Goal: Task Accomplishment & Management: Use online tool/utility

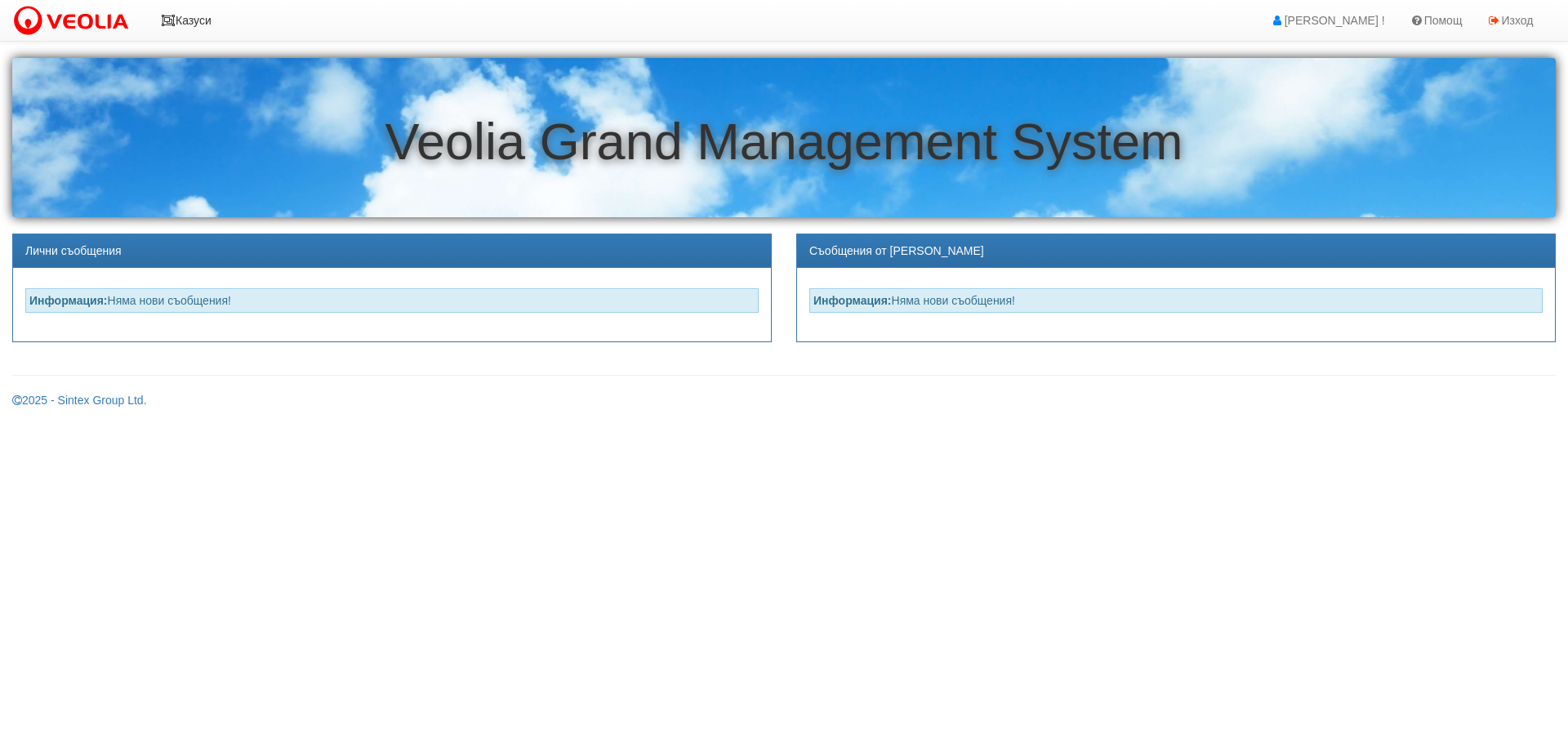
click at [171, 15] on icon at bounding box center [168, 21] width 15 height 12
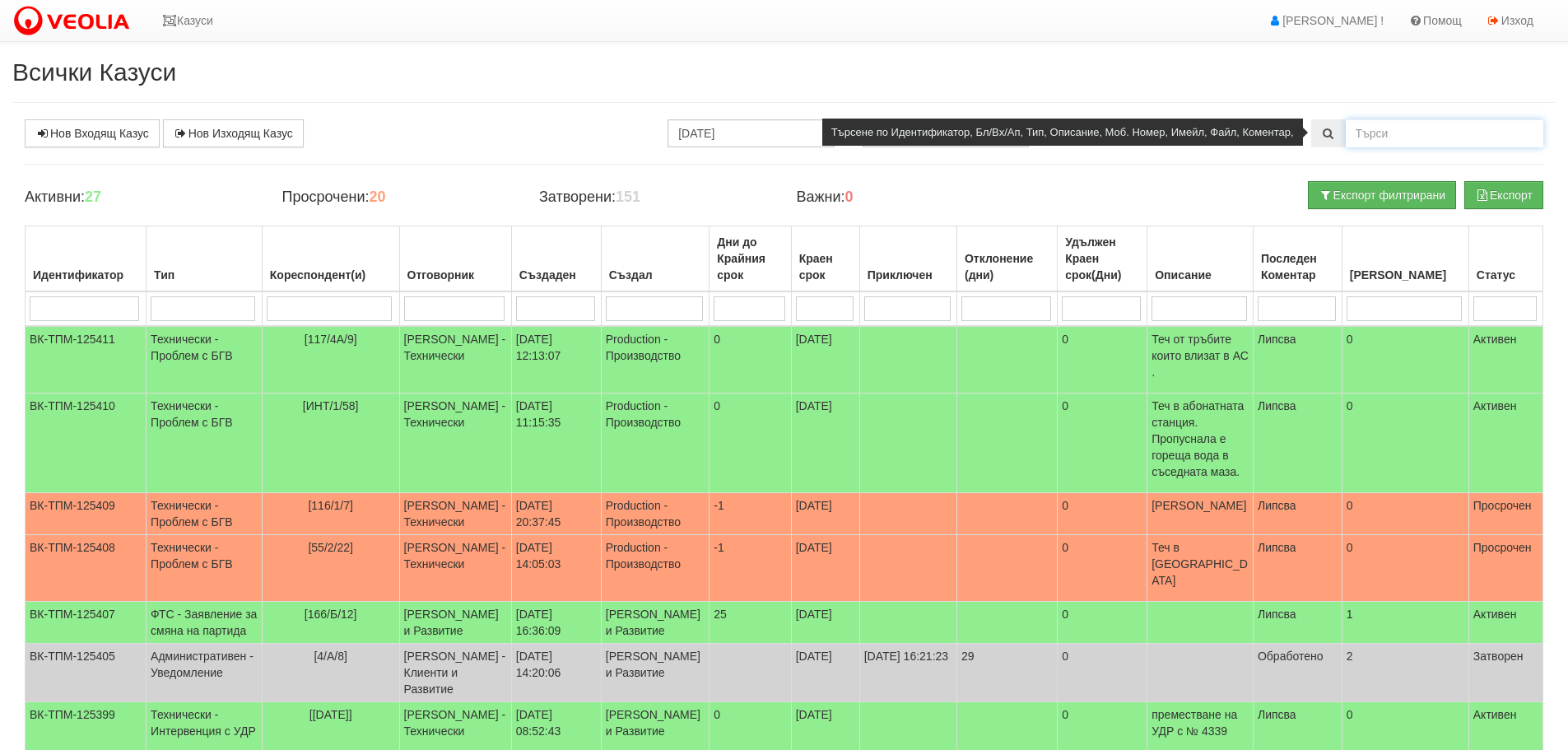
click at [1382, 131] on input "text" at bounding box center [1444, 133] width 197 height 28
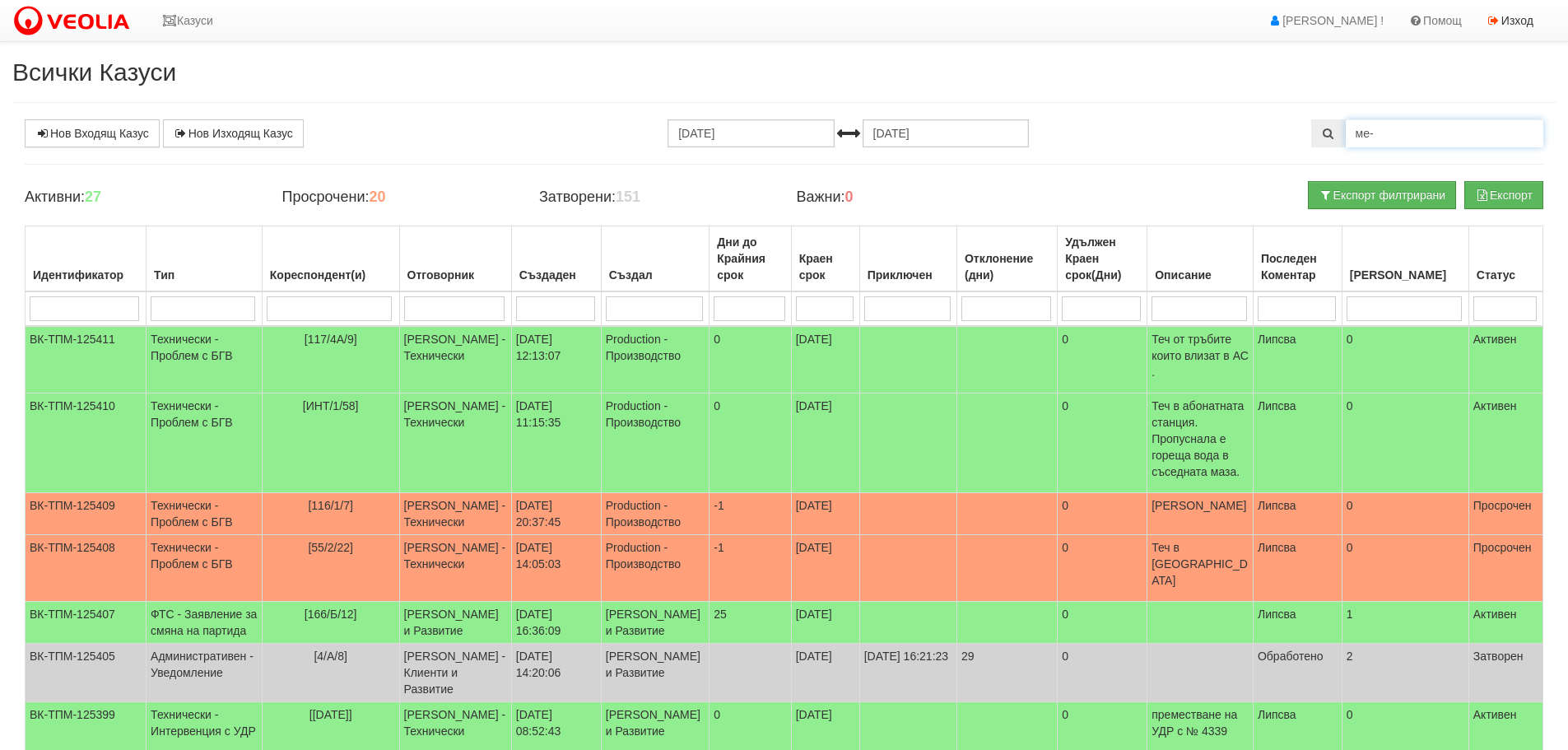
type input "ме-"
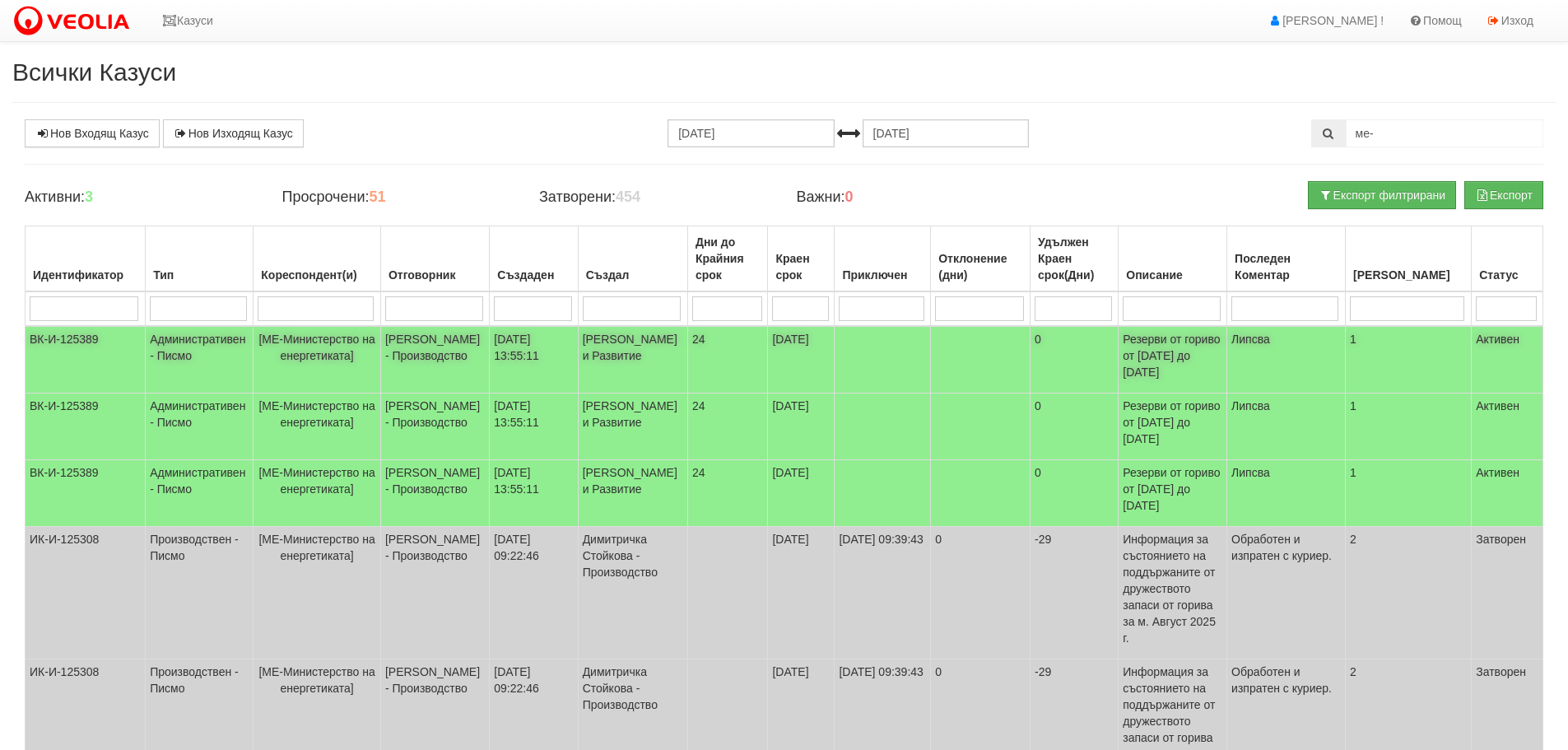
click at [74, 328] on td "ВК-И-125389" at bounding box center [86, 360] width 120 height 68
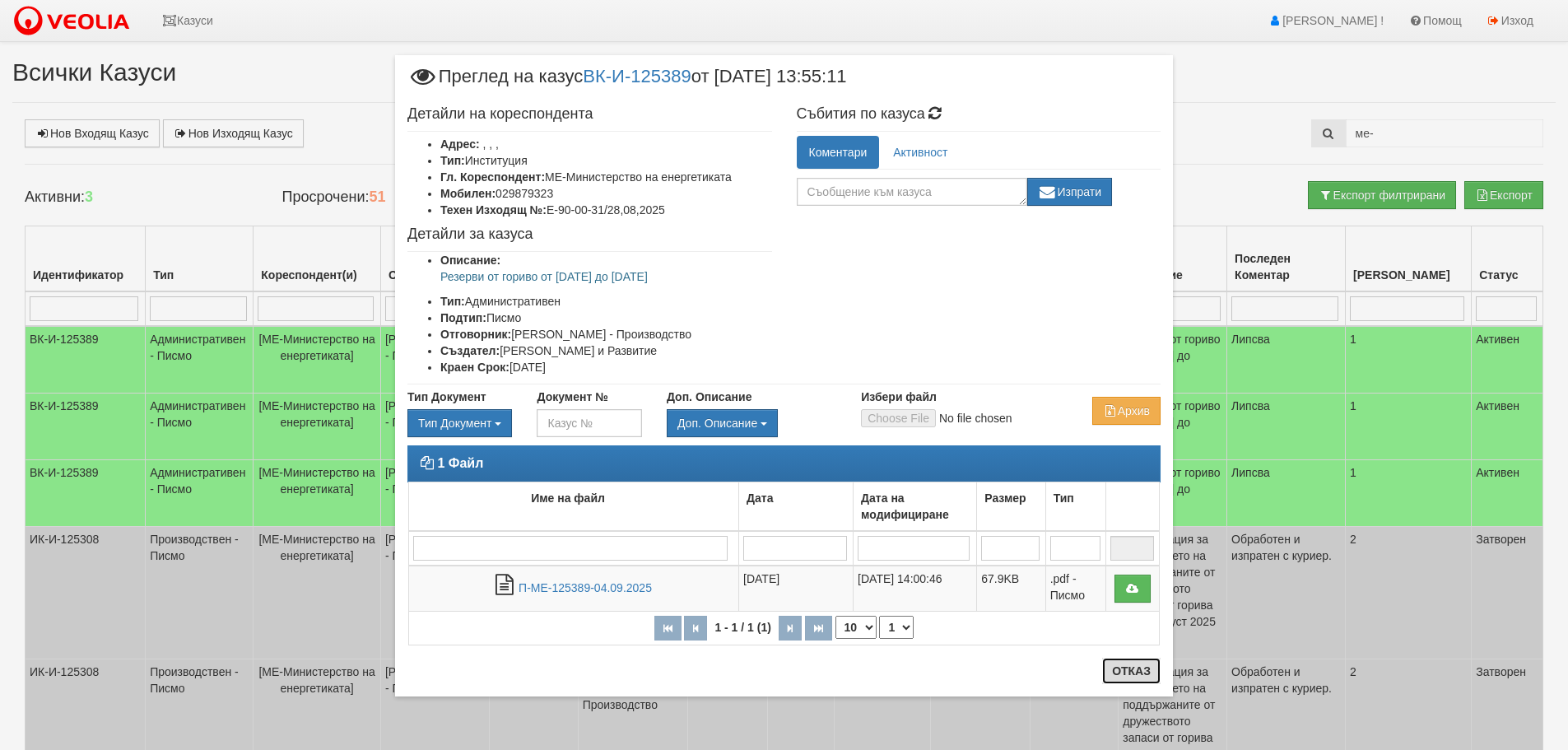
click at [1153, 671] on button "Отказ" at bounding box center [1132, 671] width 59 height 27
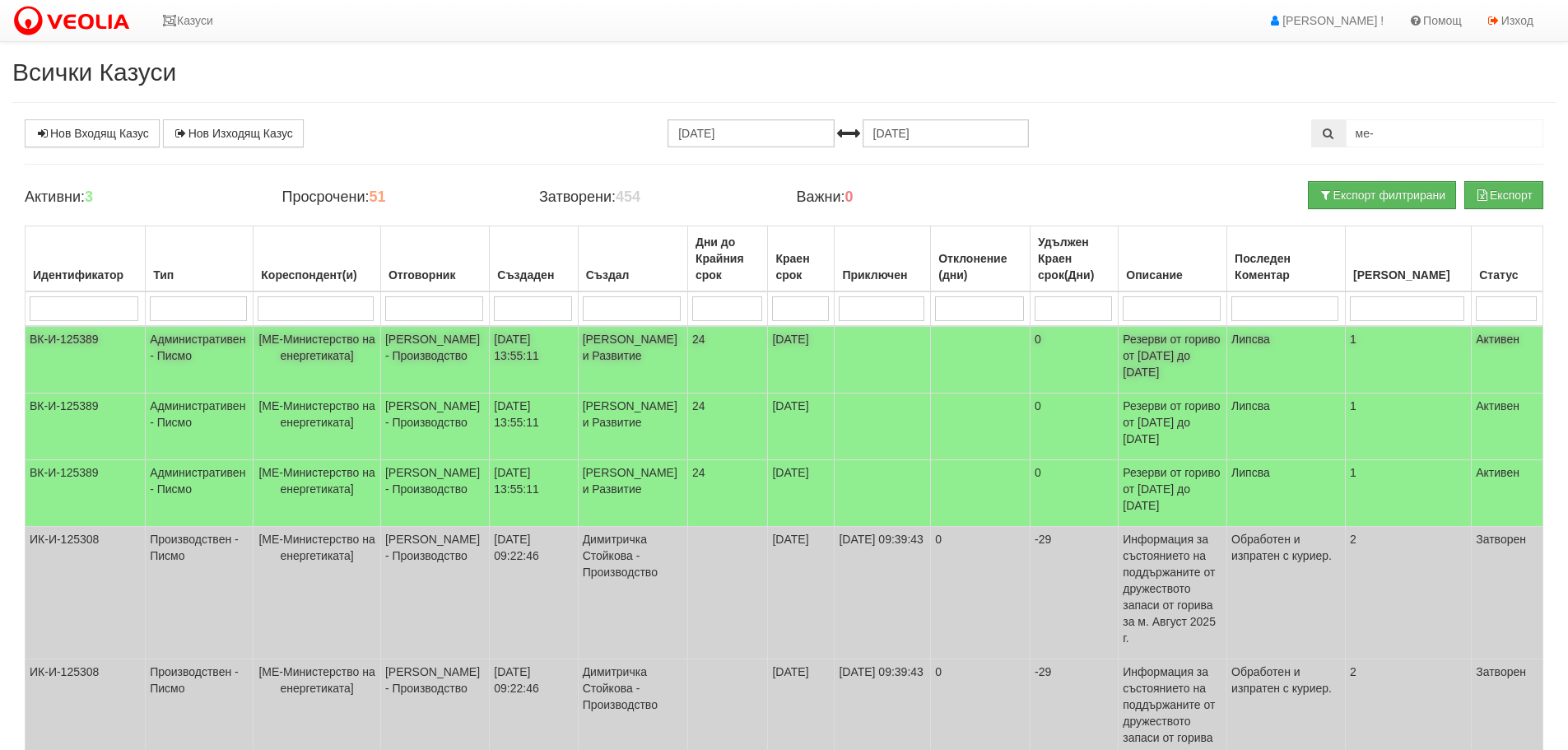
click at [84, 335] on td "ВК-И-125389" at bounding box center [86, 360] width 120 height 68
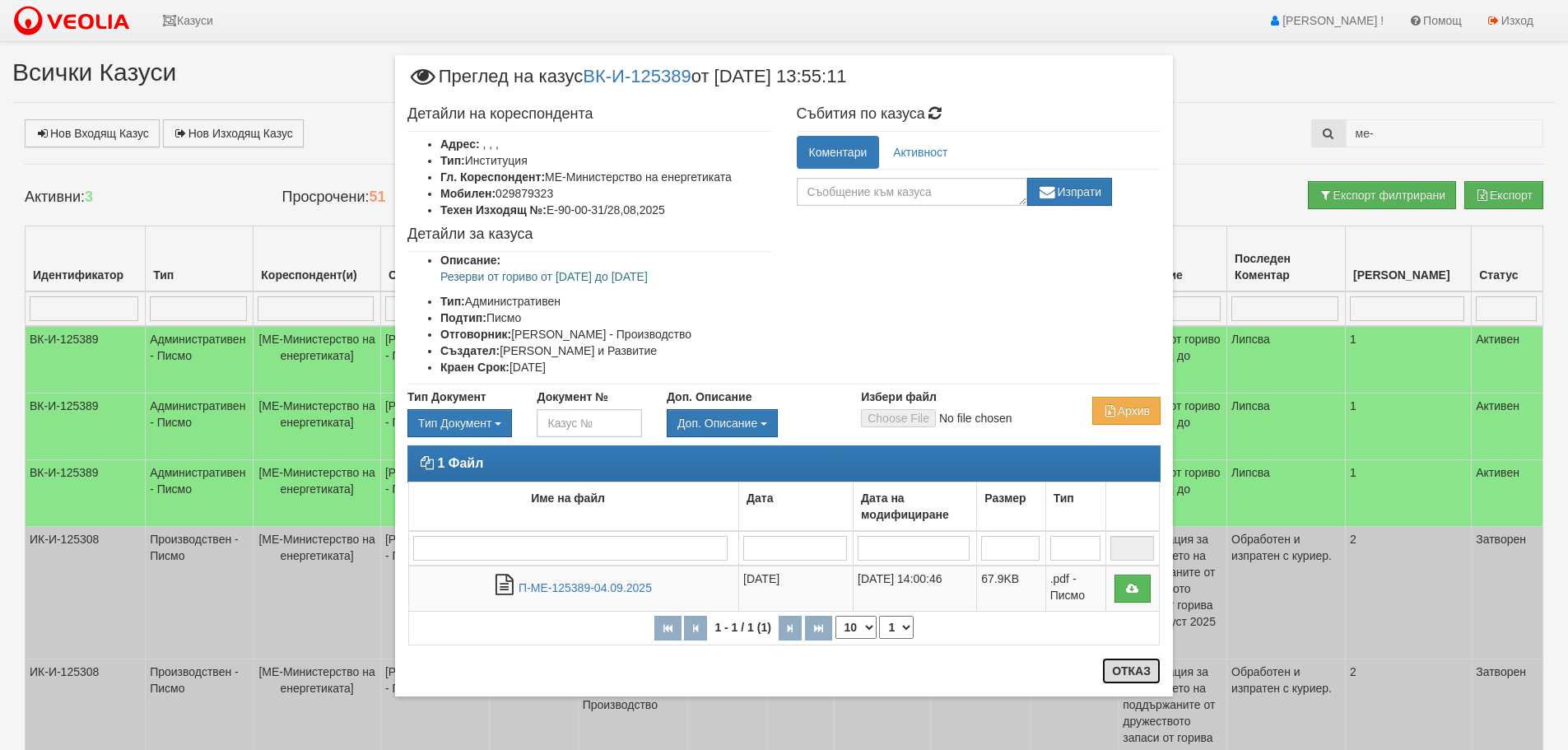
click at [1128, 663] on button "Отказ" at bounding box center [1132, 671] width 59 height 27
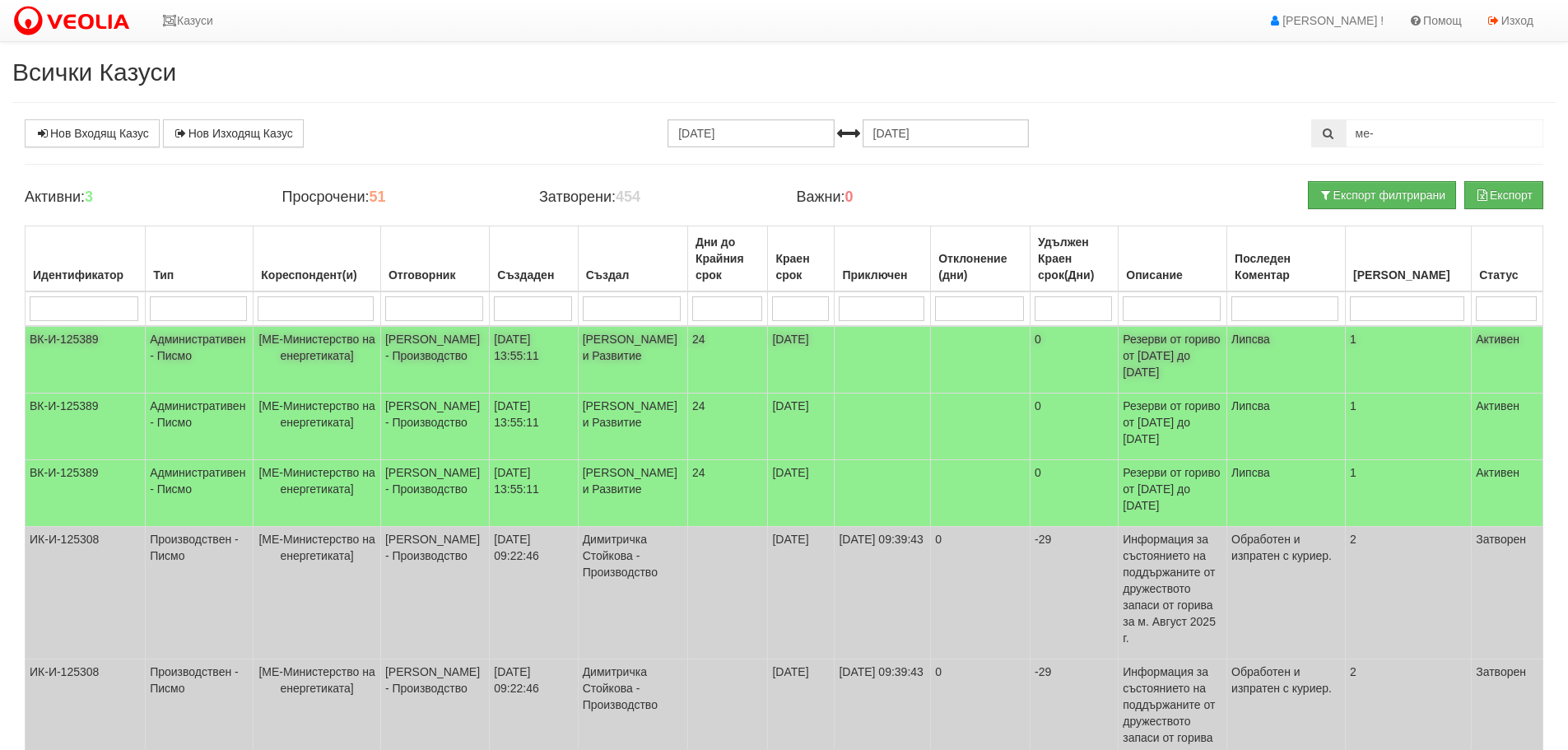
click at [72, 338] on td "ВК-И-125389" at bounding box center [86, 360] width 120 height 68
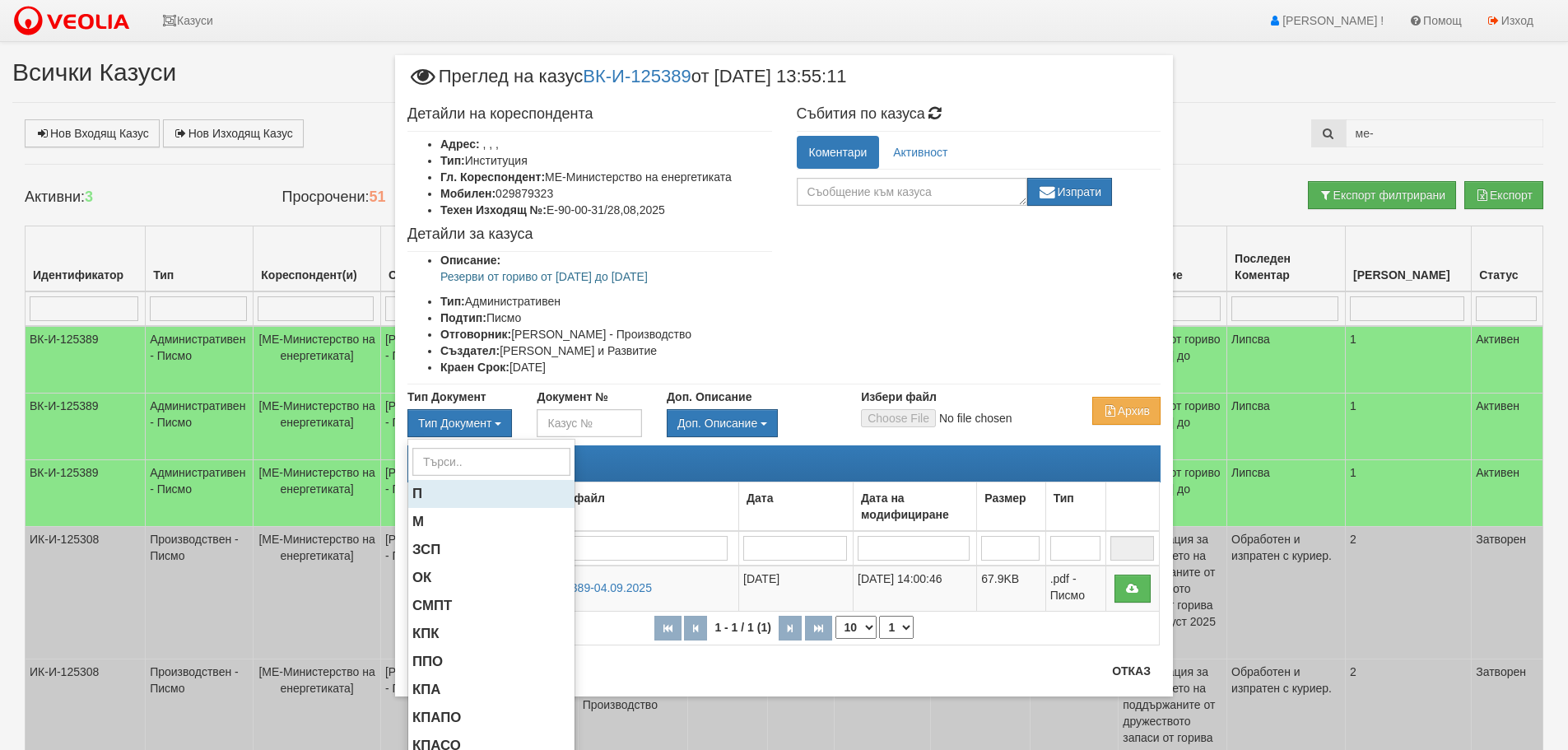
click at [415, 488] on span "П" at bounding box center [417, 493] width 10 height 16
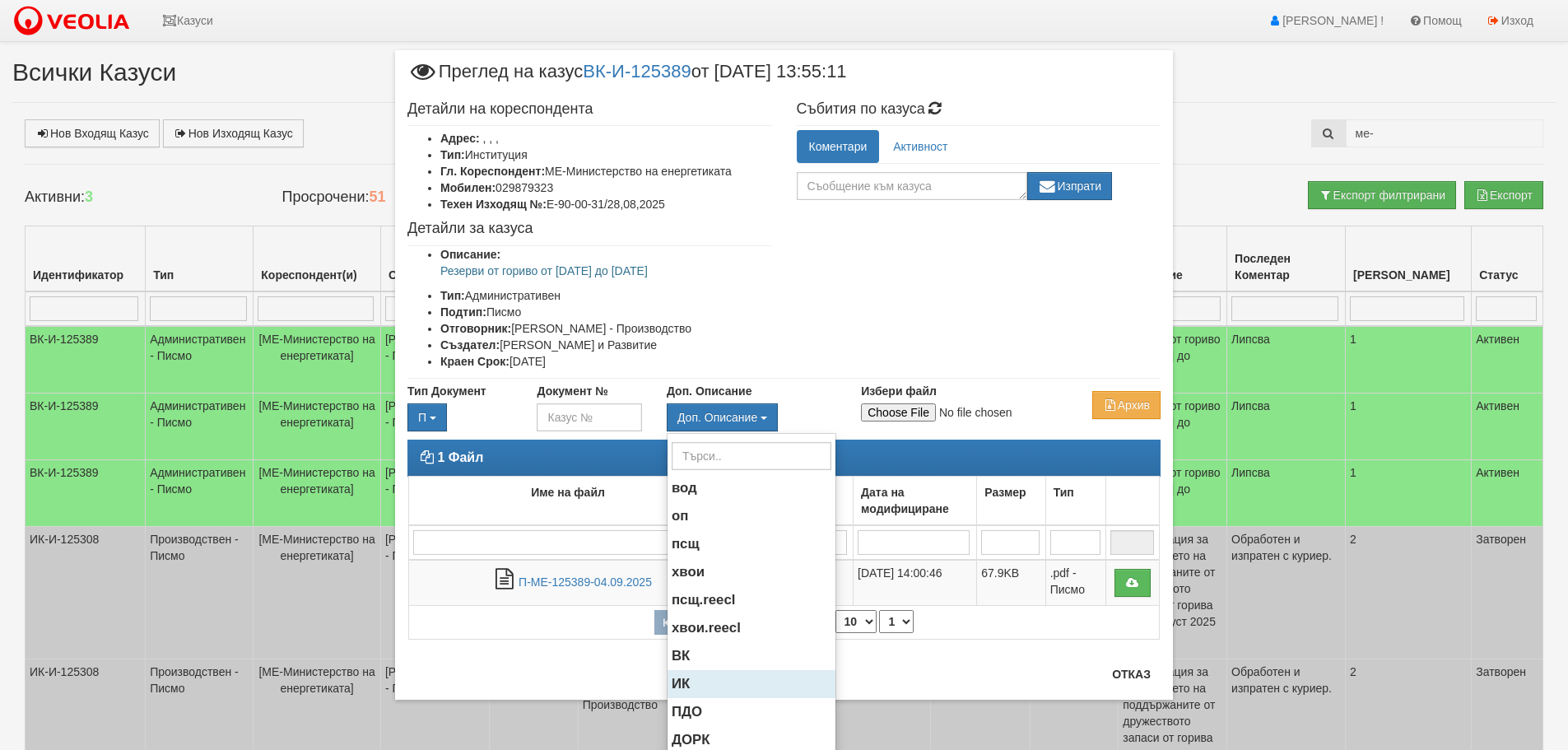
click at [675, 682] on span "ИК" at bounding box center [681, 684] width 18 height 16
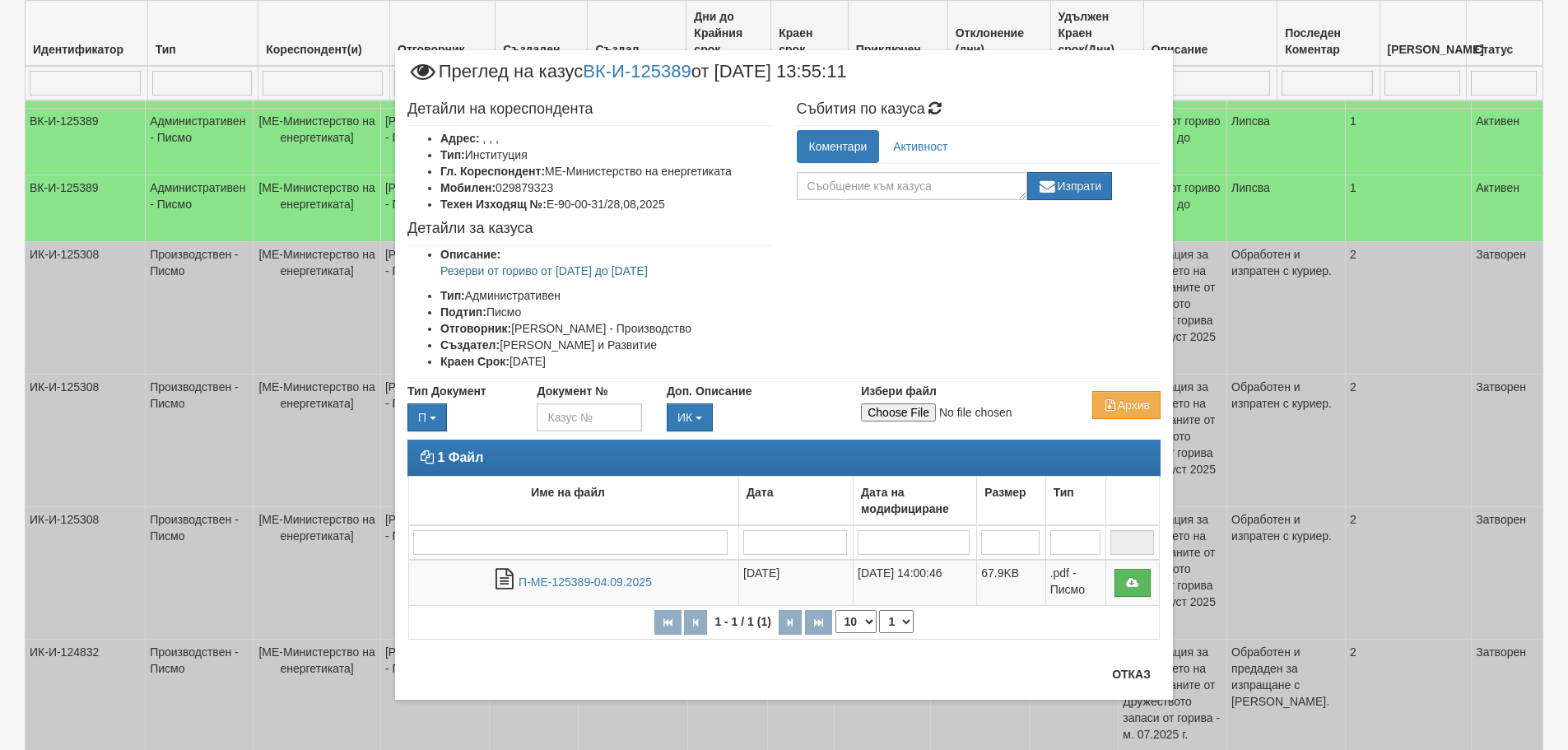
scroll to position [247, 0]
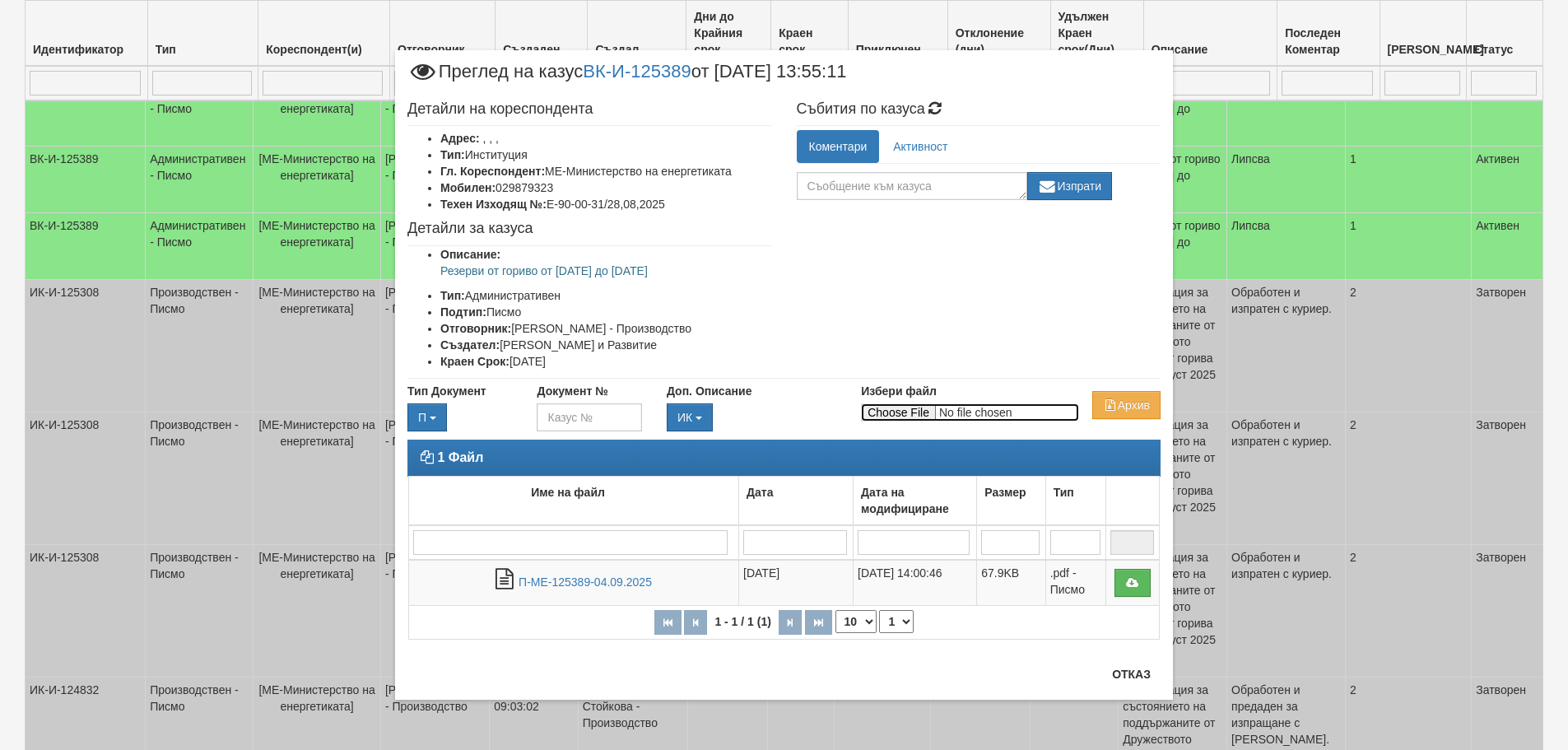
click at [913, 406] on input "Избери файл" at bounding box center [970, 413] width 218 height 18
type input "C:\fakepath\DOC.pdf"
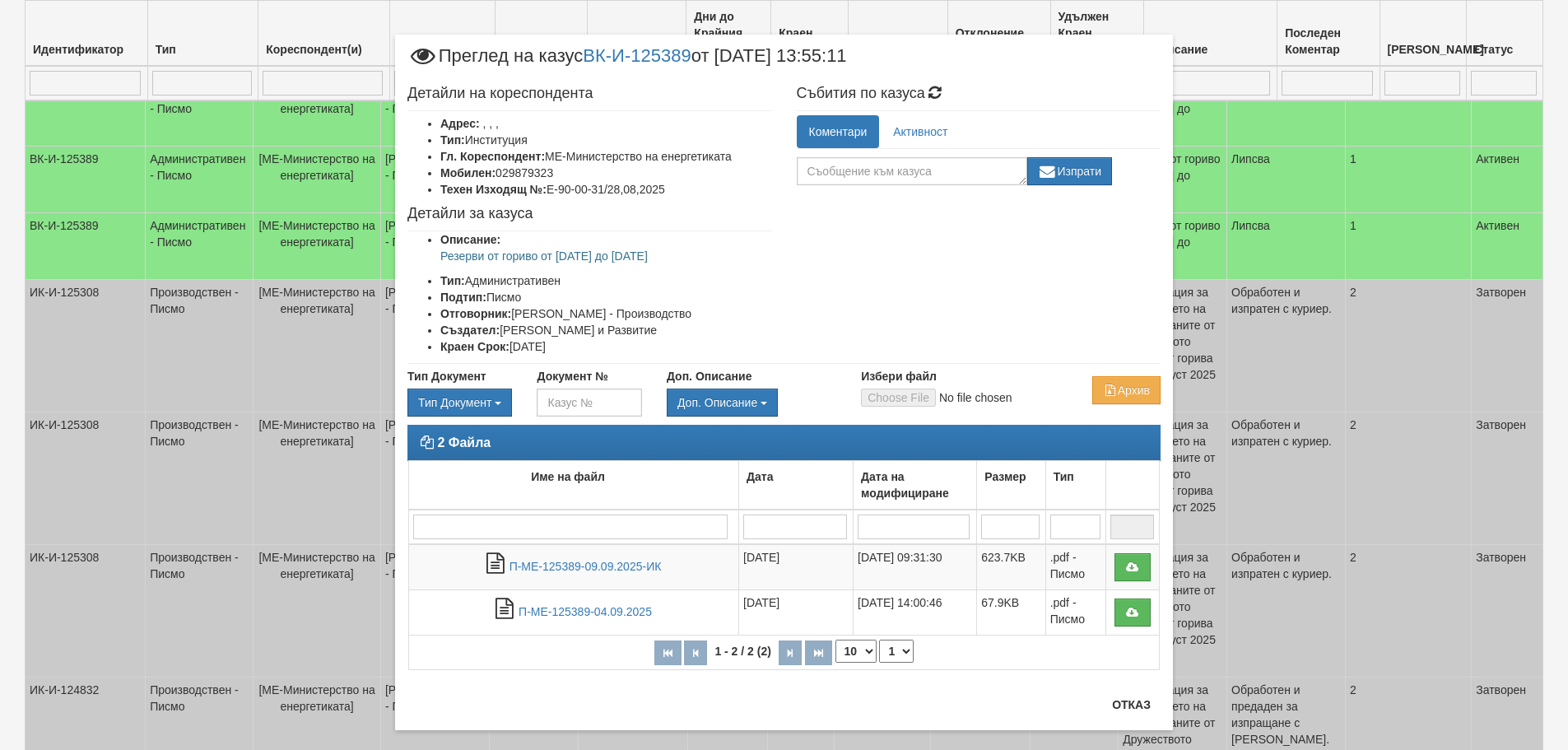
scroll to position [0, 0]
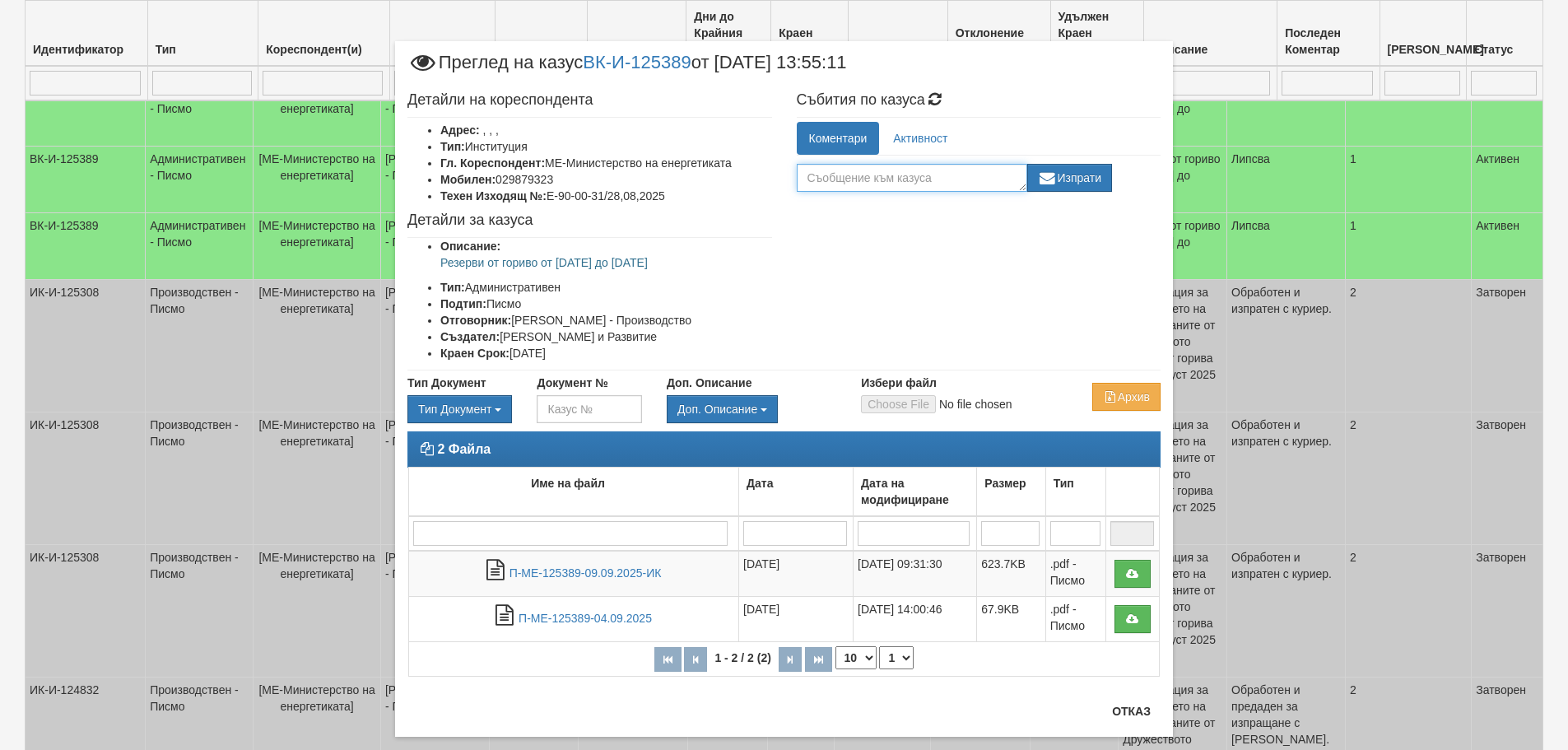
click at [972, 172] on textarea at bounding box center [912, 177] width 231 height 28
type textarea "K"
type textarea "[PERSON_NAME] е обработен, готов за изпращане на имейл адрес и с куриер."
click at [971, 232] on div "Детайли на кореспондента Адрес: , , , Тип: Институция Гл. Кореспондент: МЕ-Мини…" at bounding box center [784, 227] width 778 height 286
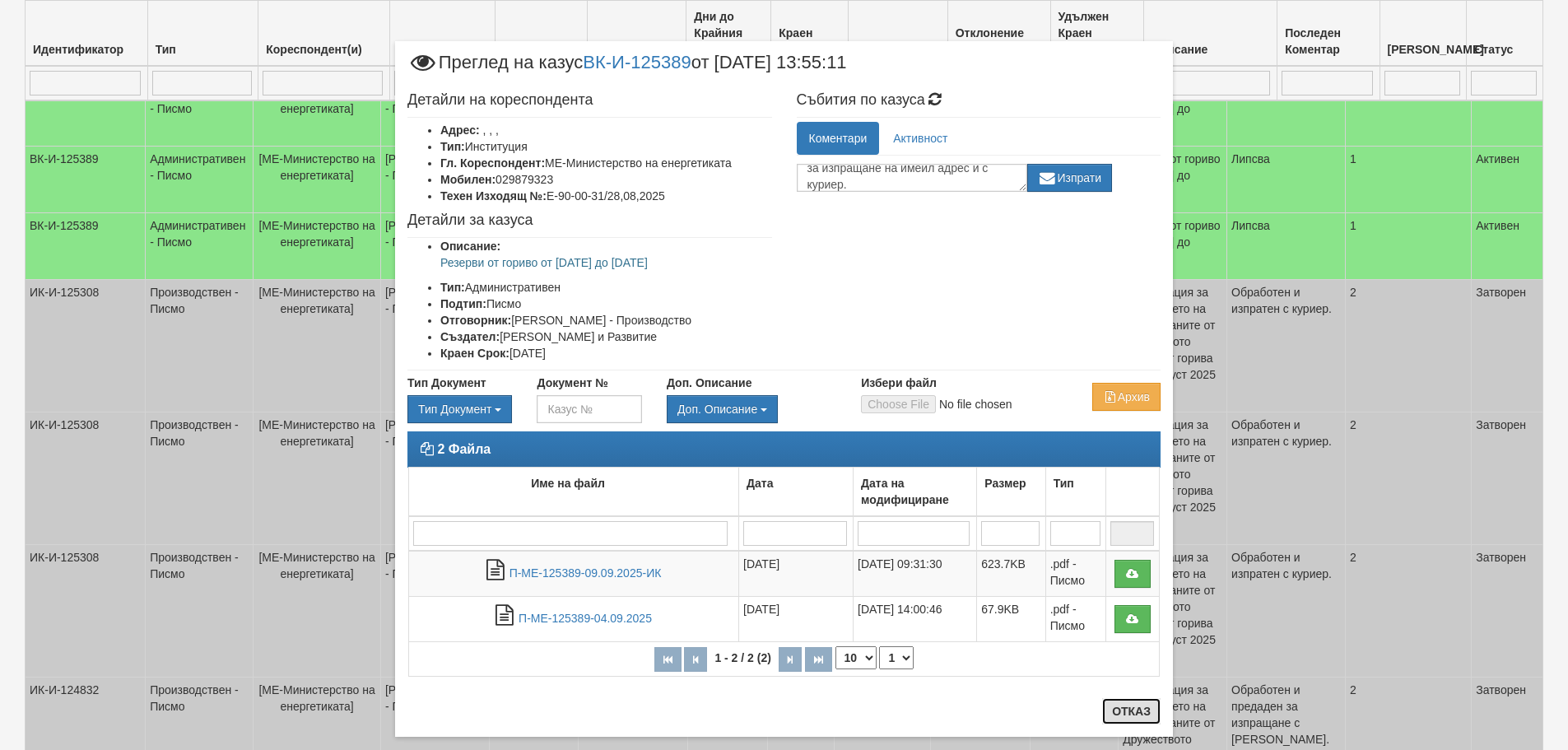
click at [1128, 705] on button "Отказ" at bounding box center [1132, 712] width 59 height 27
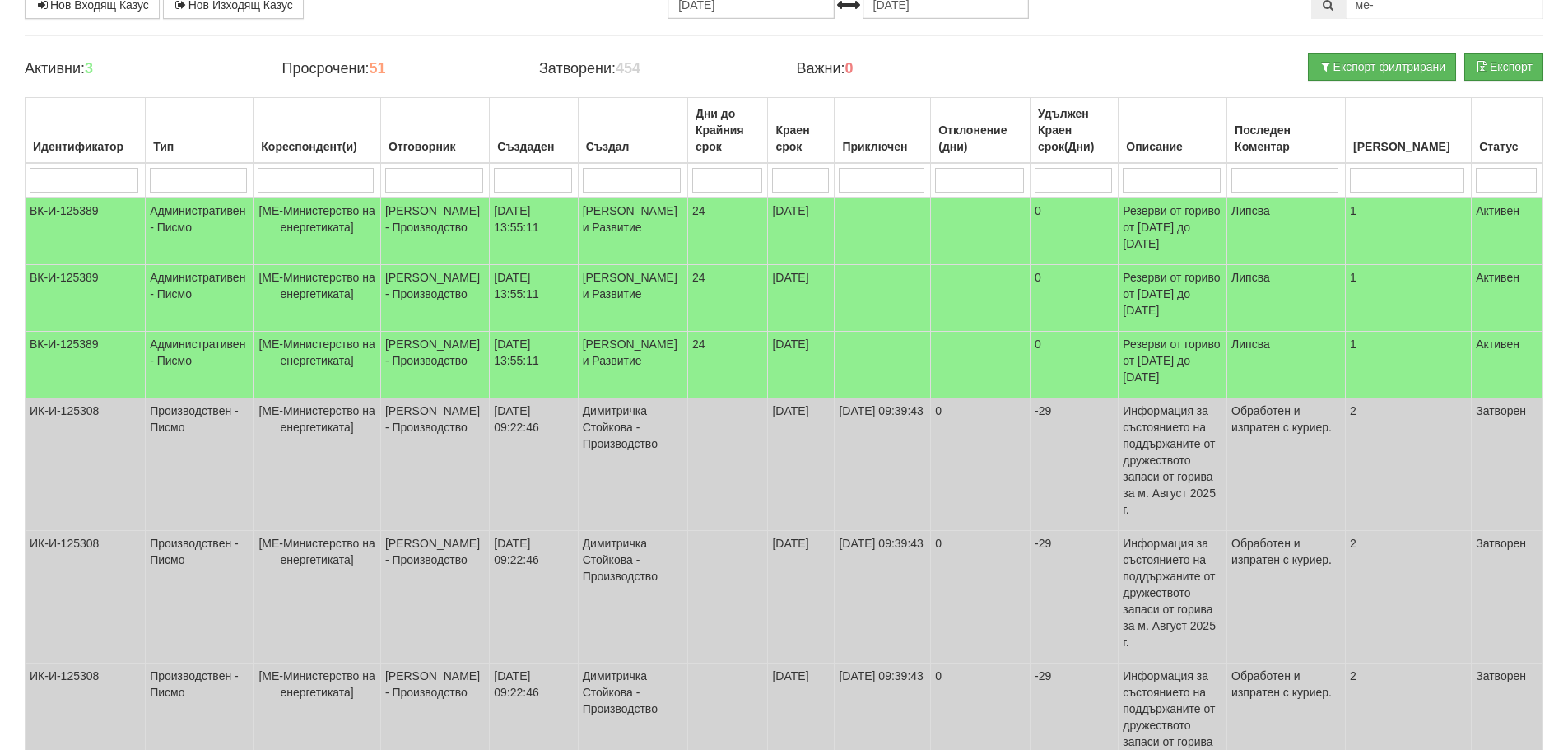
scroll to position [0, 0]
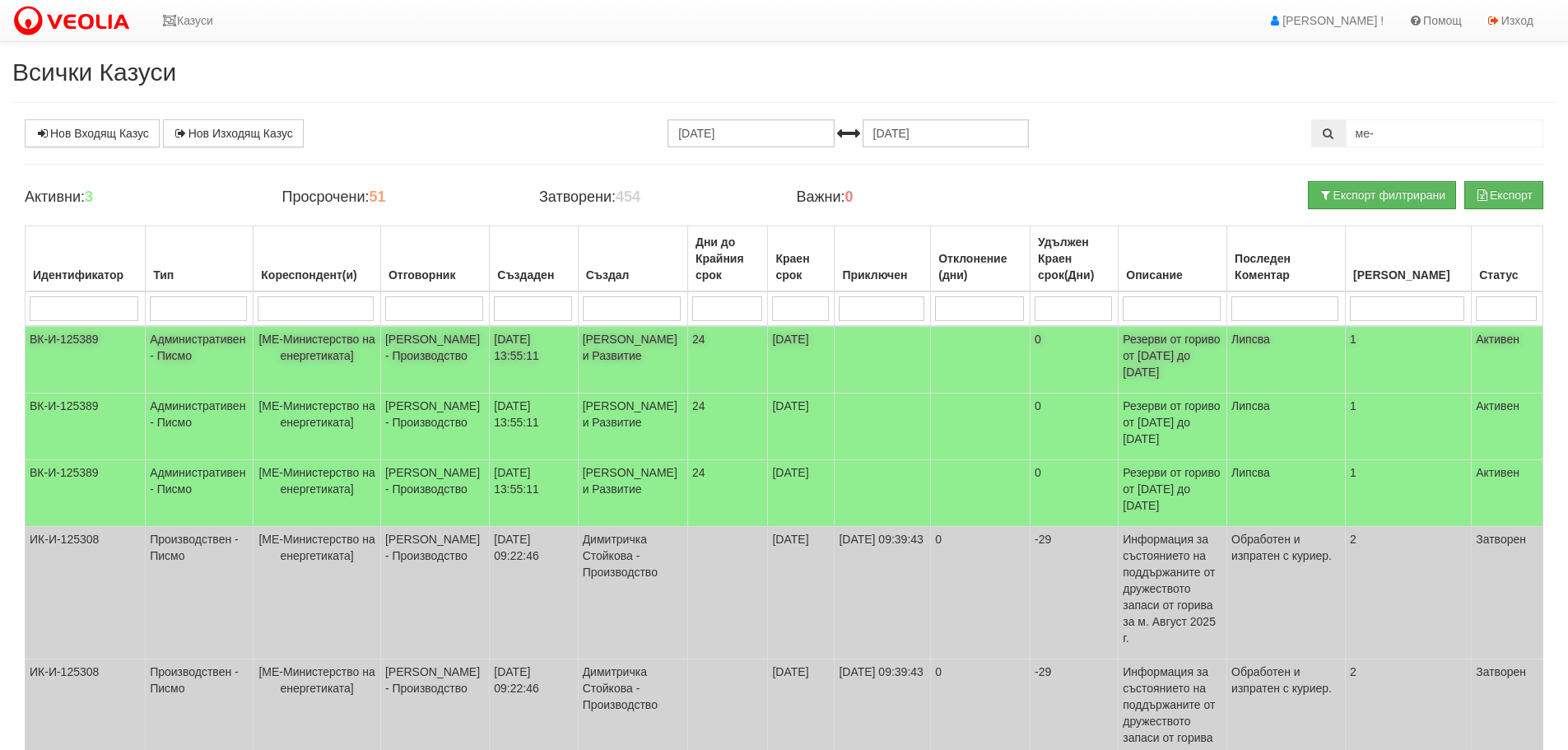
click at [71, 337] on td "ВК-И-125389" at bounding box center [86, 360] width 120 height 68
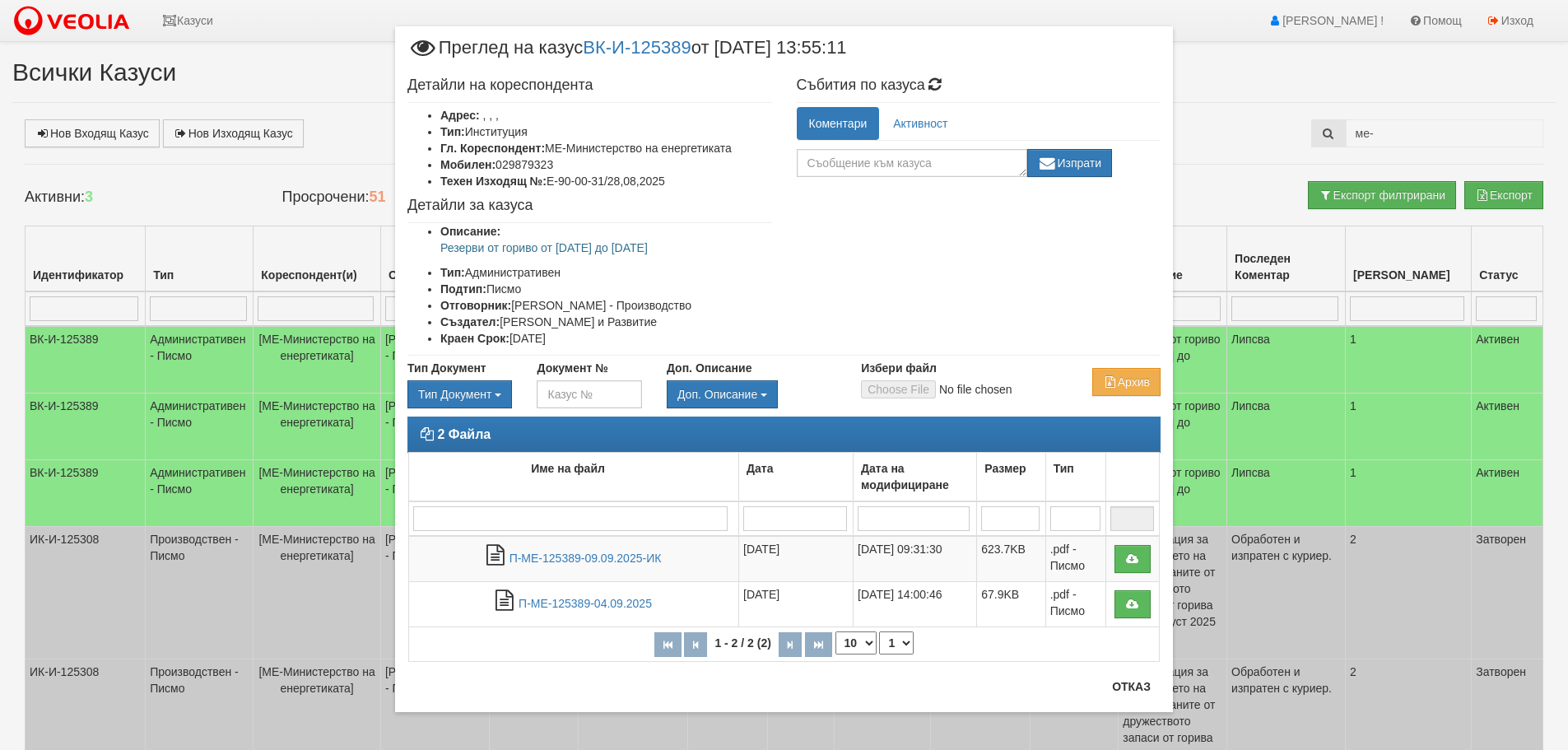
scroll to position [18, 0]
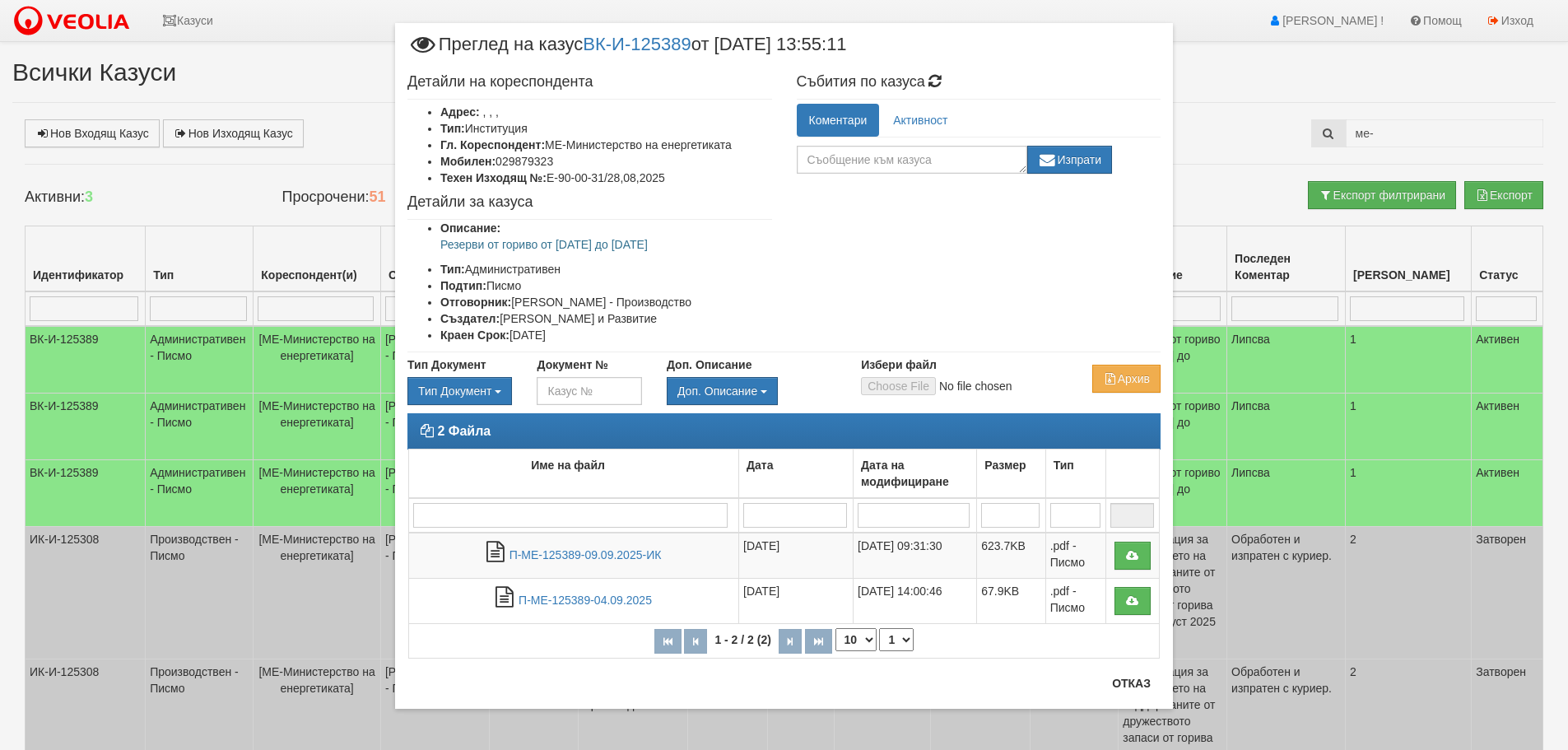
click at [863, 216] on div "Детайли на кореспондента Адрес: , , , Тип: Институция Гл. Кореспондент: МЕ-Мини…" at bounding box center [784, 209] width 778 height 286
click at [964, 240] on div "Детайли на кореспондента Адрес: , , , Тип: Институция Гл. Кореспондент: МЕ-Мини…" at bounding box center [784, 209] width 778 height 286
click at [923, 162] on textarea at bounding box center [912, 159] width 231 height 28
drag, startPoint x: 1262, startPoint y: 113, endPoint x: 1260, endPoint y: 123, distance: 10.2
click at [1262, 123] on div "× Преглед на казус ВК-И-125389 от [DATE] 13:55:11 Детайли на кореспондента Адре…" at bounding box center [784, 375] width 1568 height 750
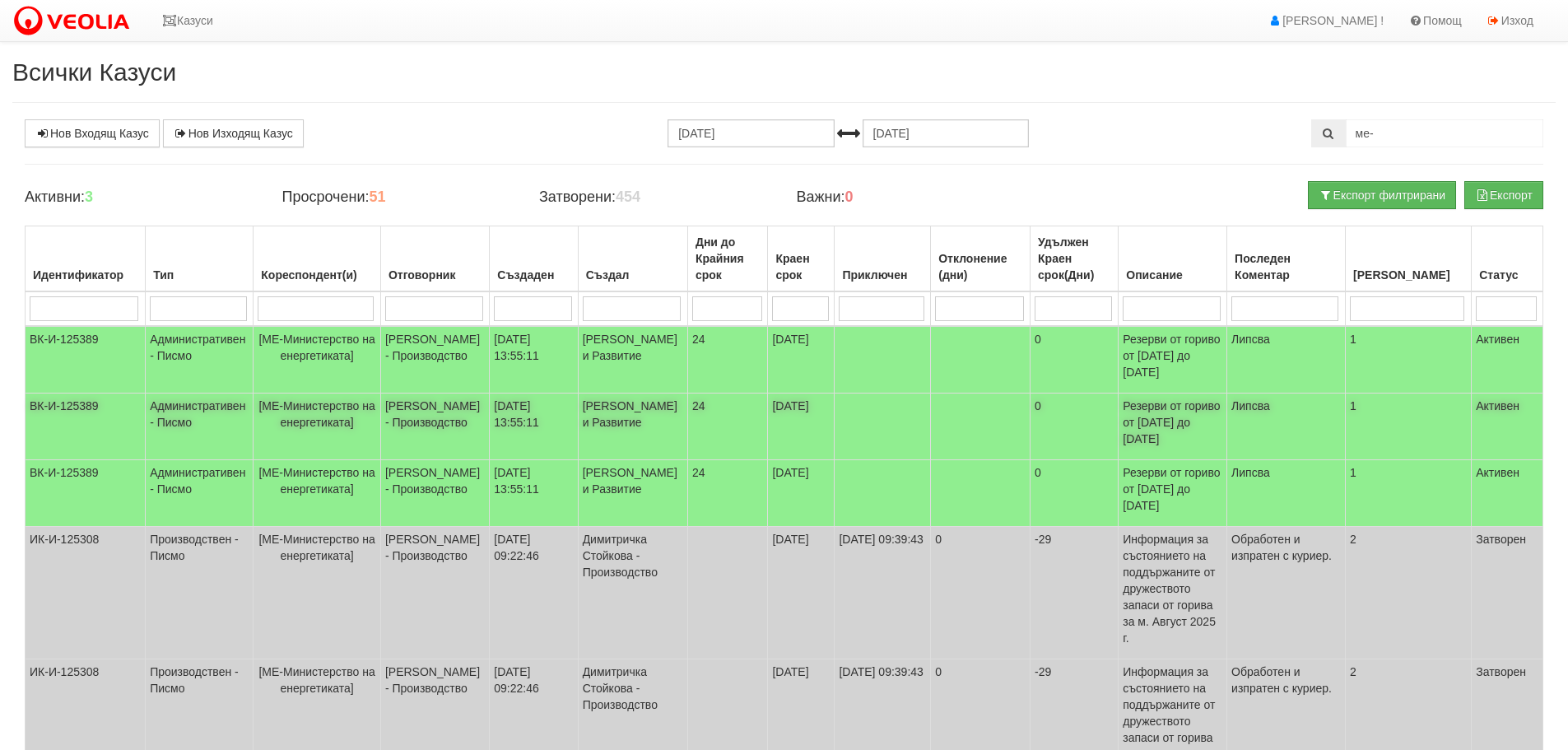
click at [96, 407] on td "ВК-И-125389" at bounding box center [86, 427] width 120 height 67
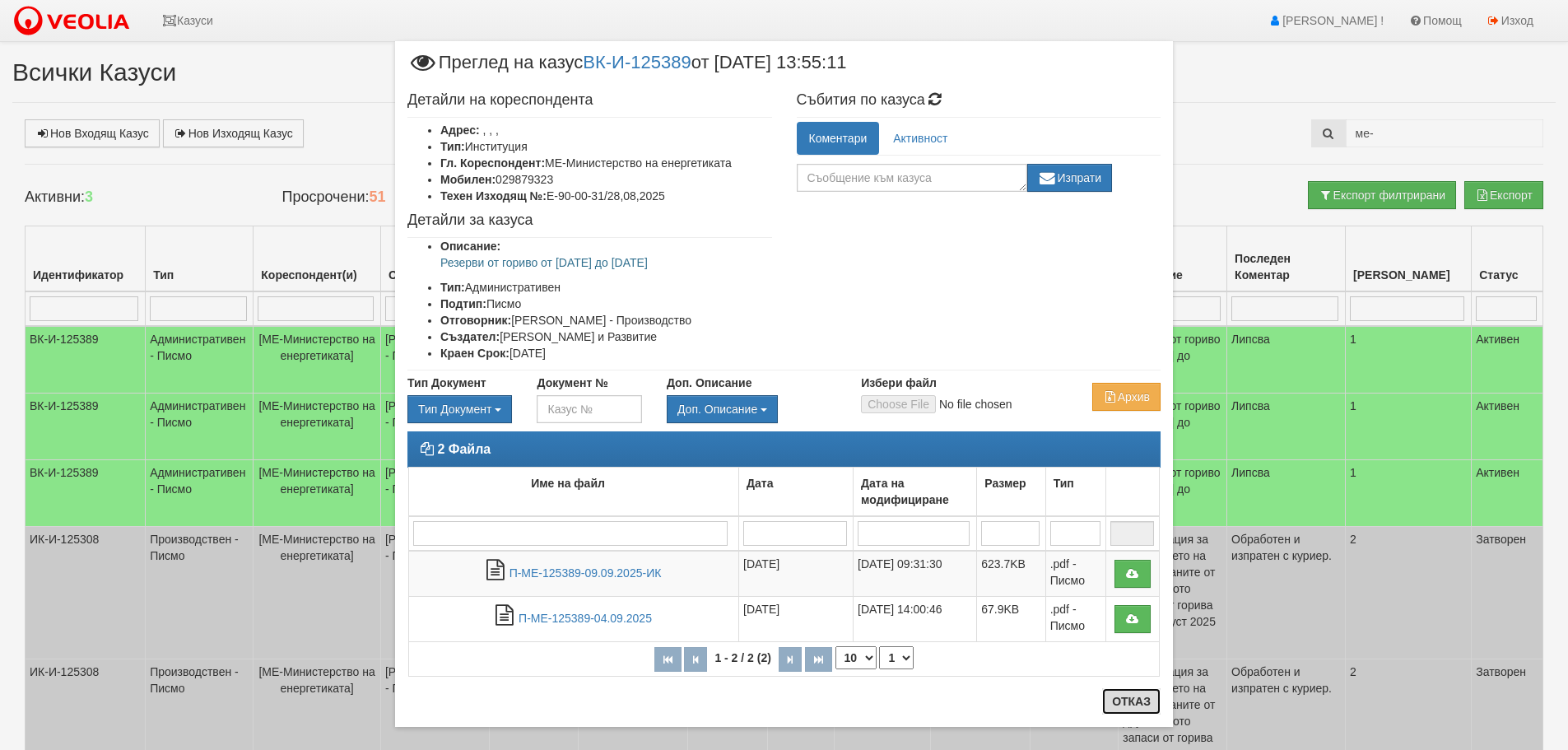
click at [1137, 700] on button "Отказ" at bounding box center [1132, 702] width 59 height 27
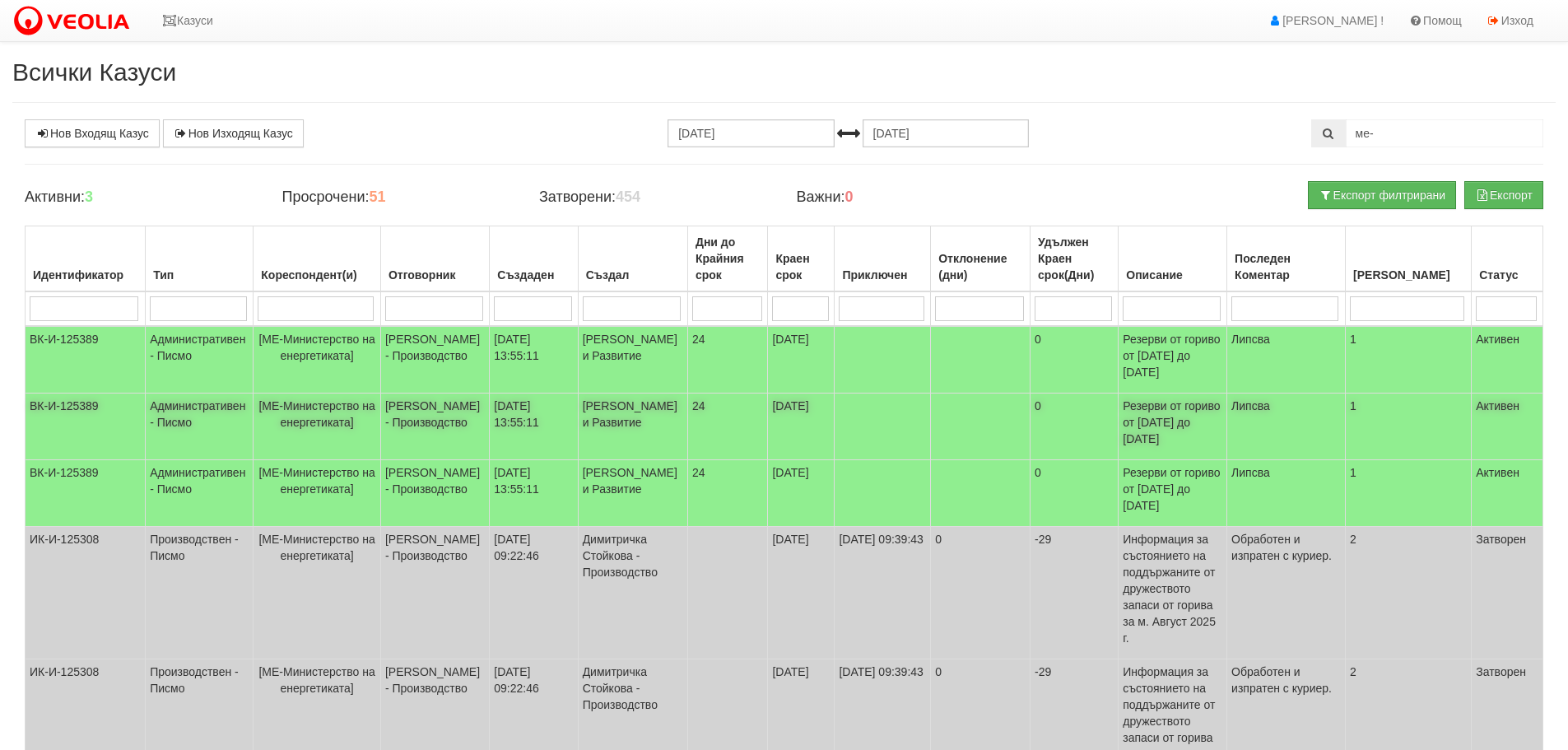
click at [70, 461] on td "ВК-И-125389" at bounding box center [86, 427] width 120 height 67
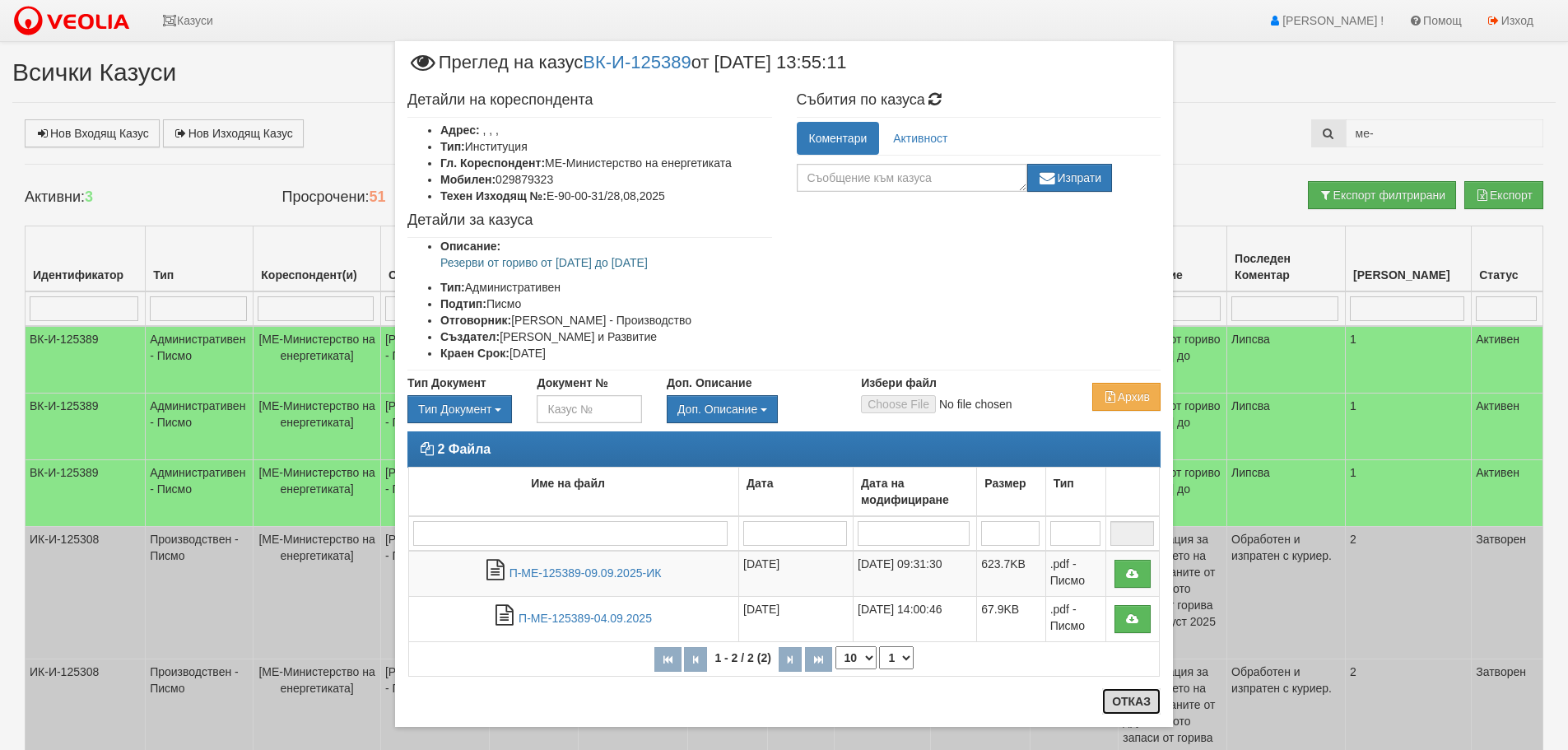
click at [1120, 696] on button "Отказ" at bounding box center [1132, 702] width 59 height 27
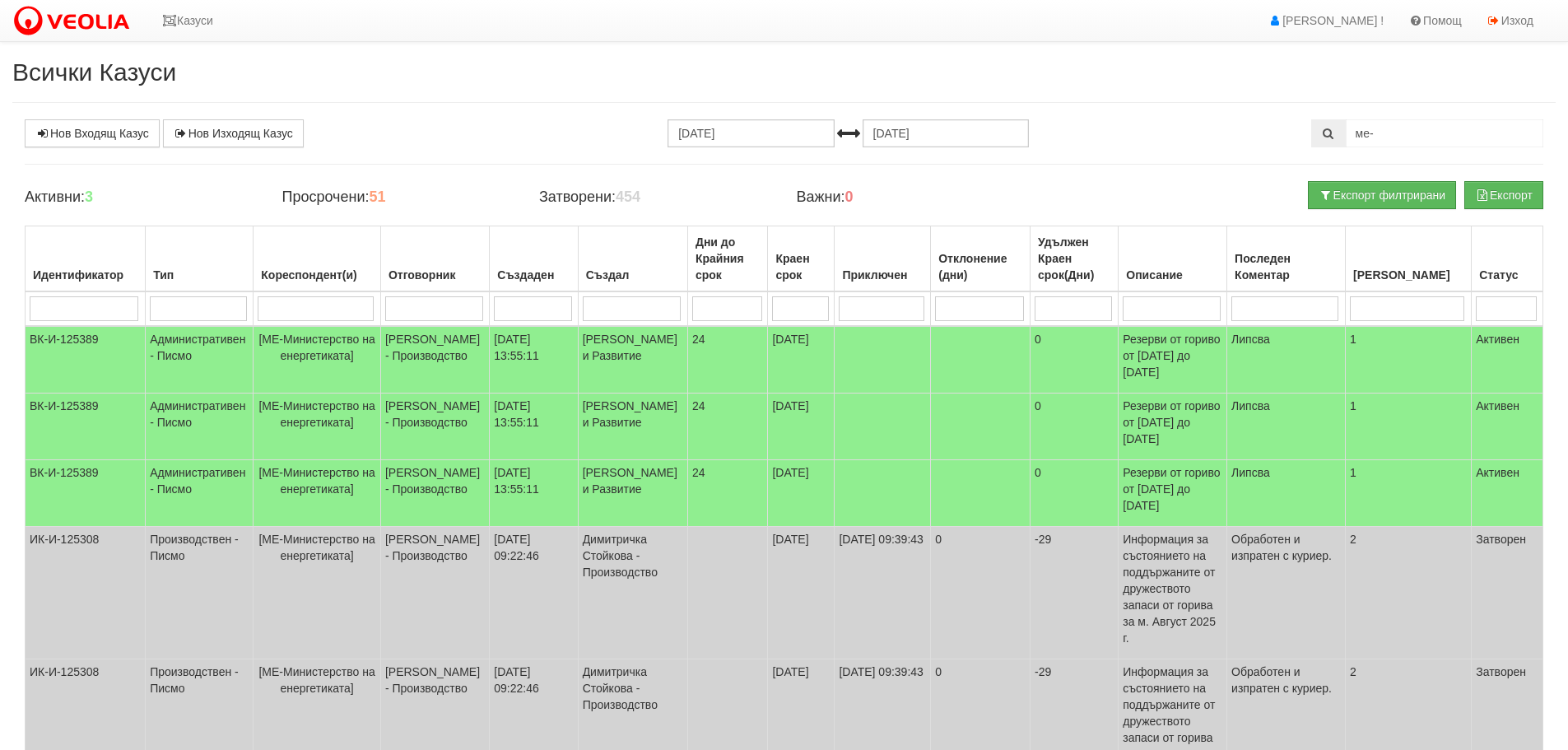
drag, startPoint x: 1172, startPoint y: 67, endPoint x: 1196, endPoint y: 57, distance: 26.0
click at [1169, 65] on h2 "Всички Казуси" at bounding box center [784, 72] width 1544 height 28
click at [88, 339] on td "ВК-И-125389" at bounding box center [86, 360] width 120 height 68
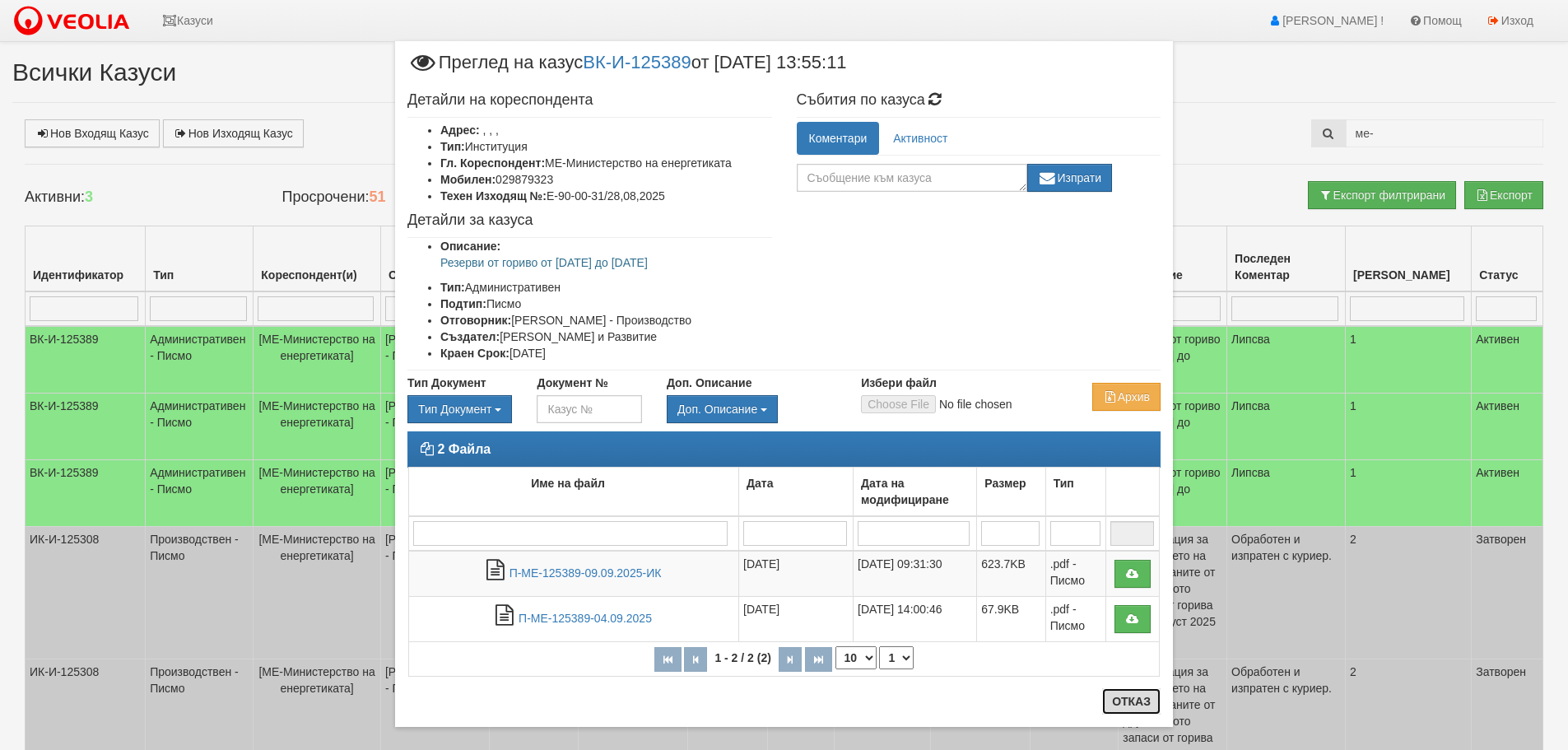
click at [1124, 708] on button "Отказ" at bounding box center [1132, 702] width 59 height 27
